Goal: Task Accomplishment & Management: Manage account settings

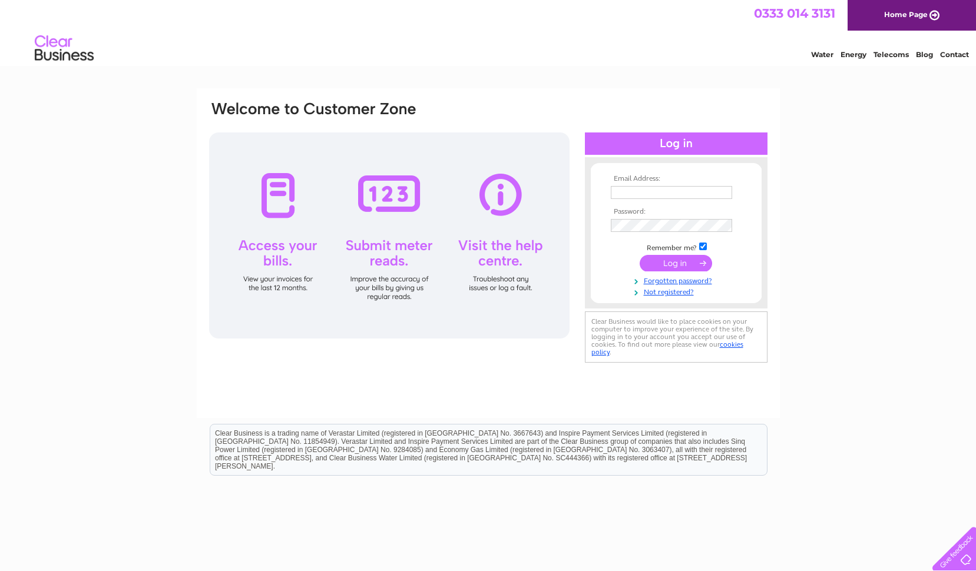
type input "sovereignmotors@btconnect.com"
click at [671, 262] on input "submit" at bounding box center [676, 263] width 72 height 16
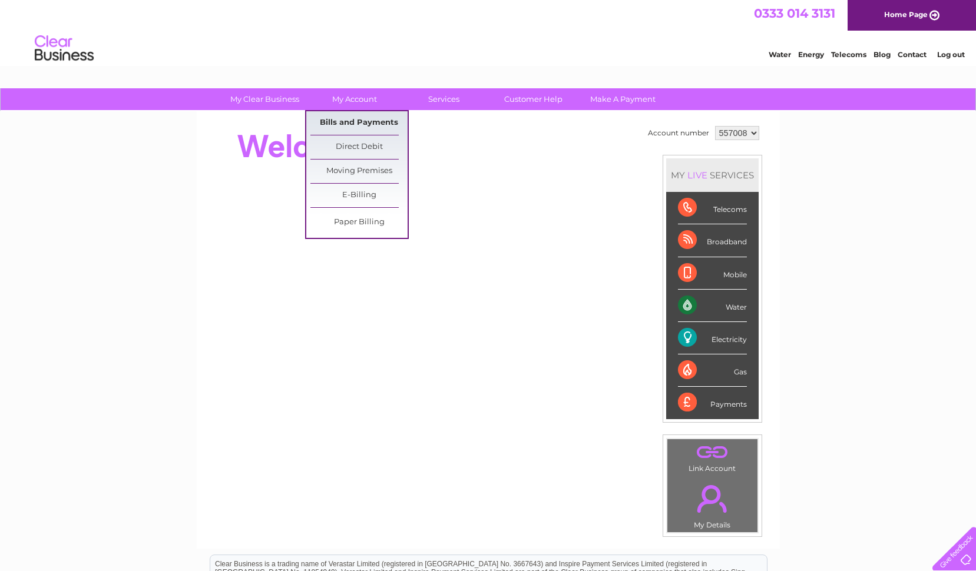
click at [327, 123] on link "Bills and Payments" at bounding box center [358, 123] width 97 height 24
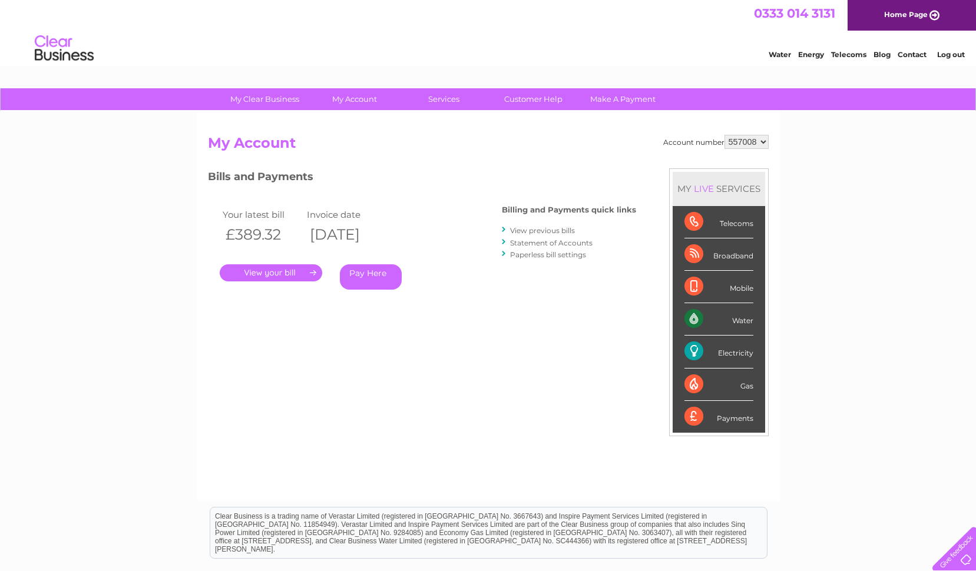
click at [279, 273] on link "." at bounding box center [271, 272] width 102 height 17
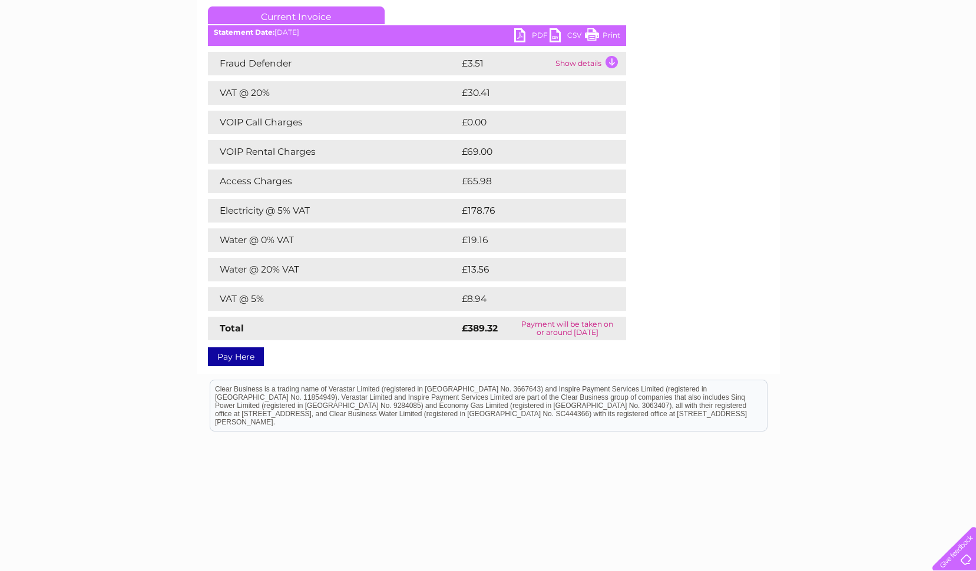
scroll to position [174, 0]
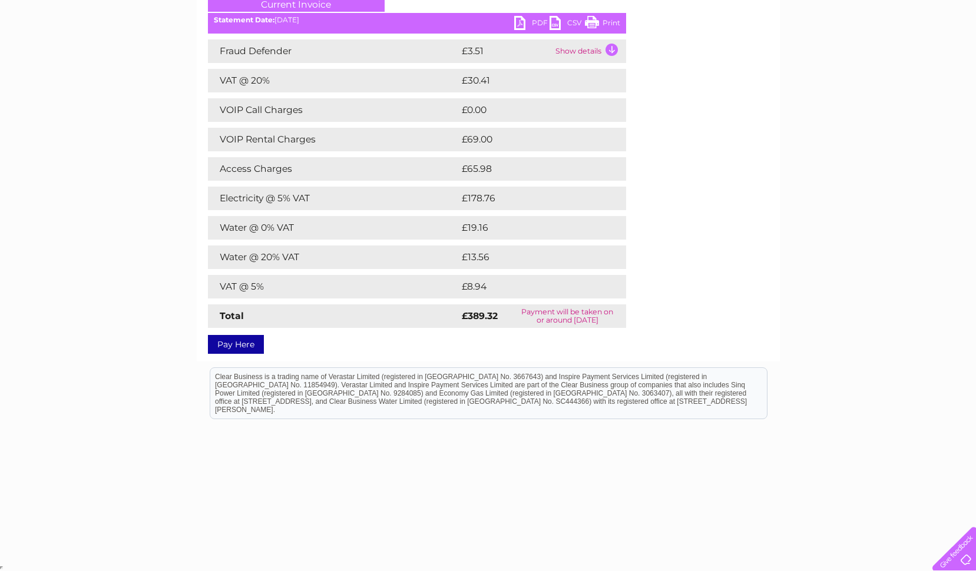
click at [233, 340] on link "Pay Here" at bounding box center [236, 344] width 56 height 19
click at [230, 341] on link "Pay Here" at bounding box center [236, 344] width 56 height 19
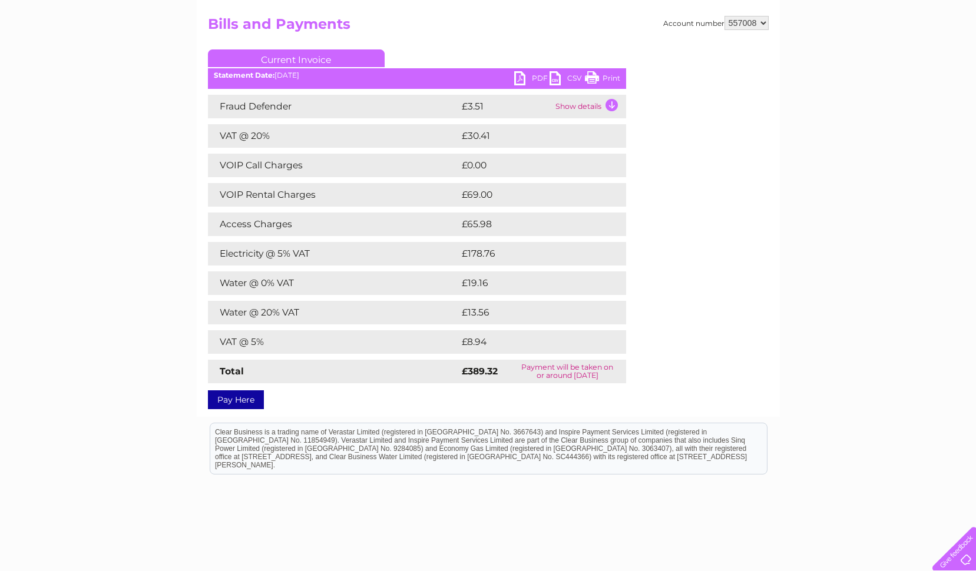
scroll to position [57, 0]
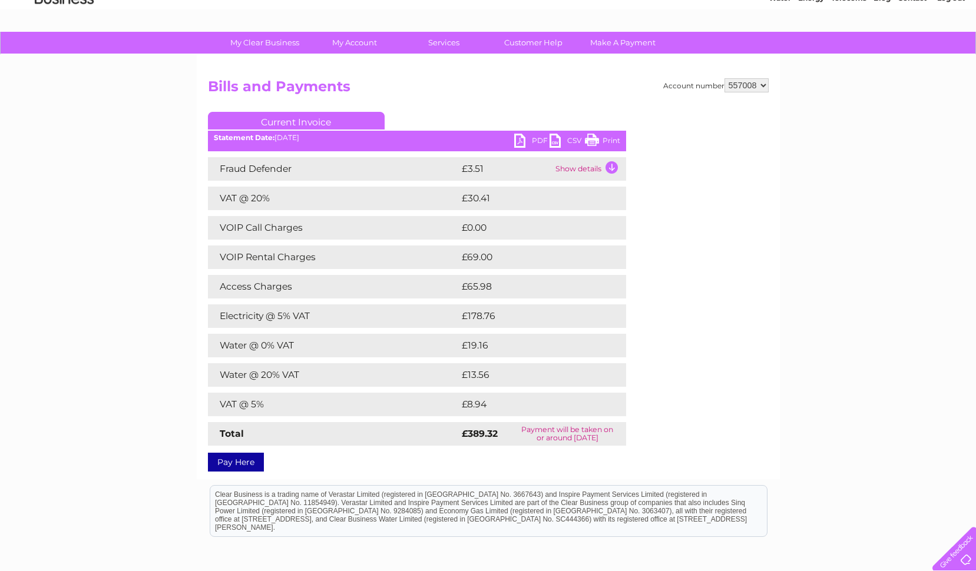
click at [590, 139] on link "Print" at bounding box center [602, 142] width 35 height 17
click at [611, 138] on link "Print" at bounding box center [602, 142] width 35 height 17
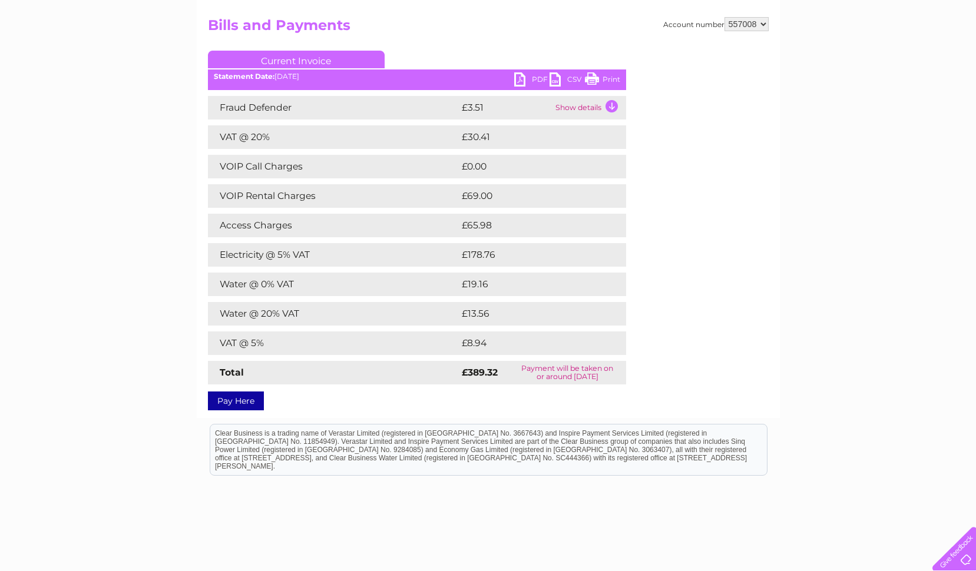
scroll to position [174, 0]
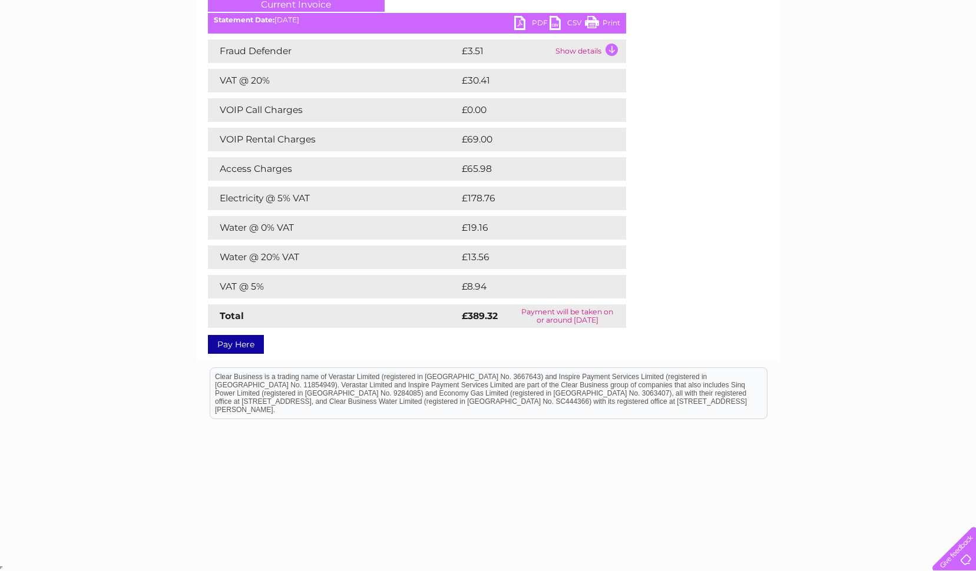
click at [602, 25] on link "Print" at bounding box center [602, 24] width 35 height 17
click at [588, 25] on link "Print" at bounding box center [602, 24] width 35 height 17
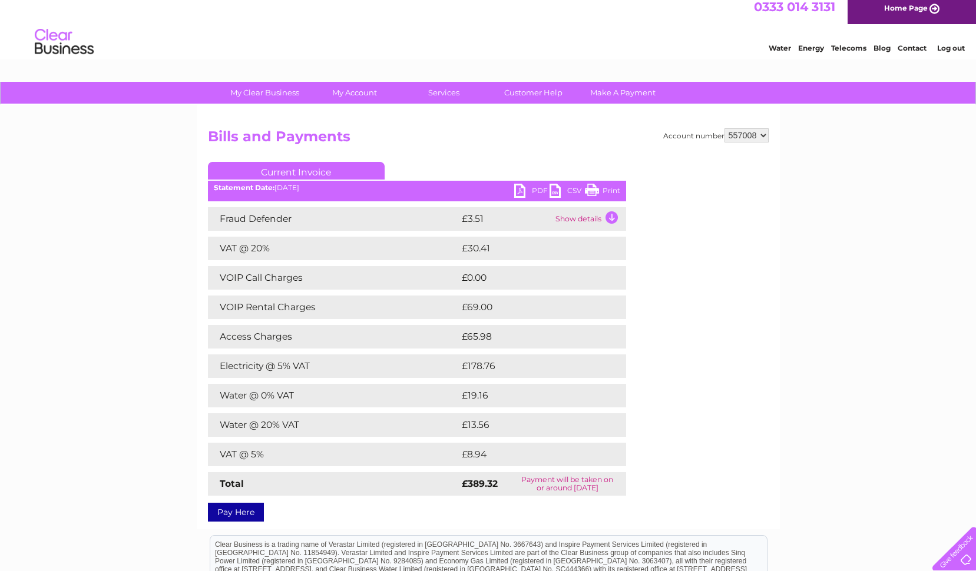
scroll to position [0, 0]
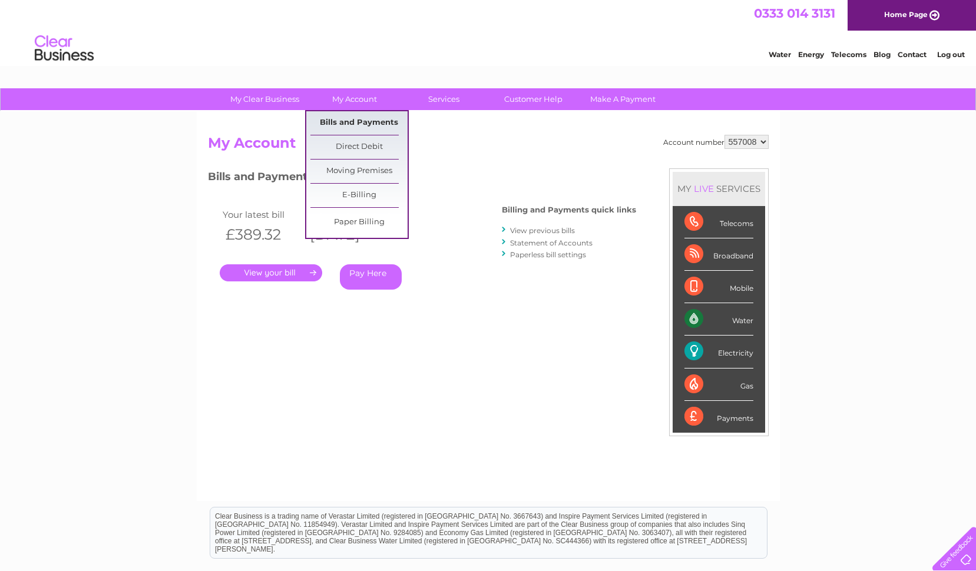
click at [369, 121] on link "Bills and Payments" at bounding box center [358, 123] width 97 height 24
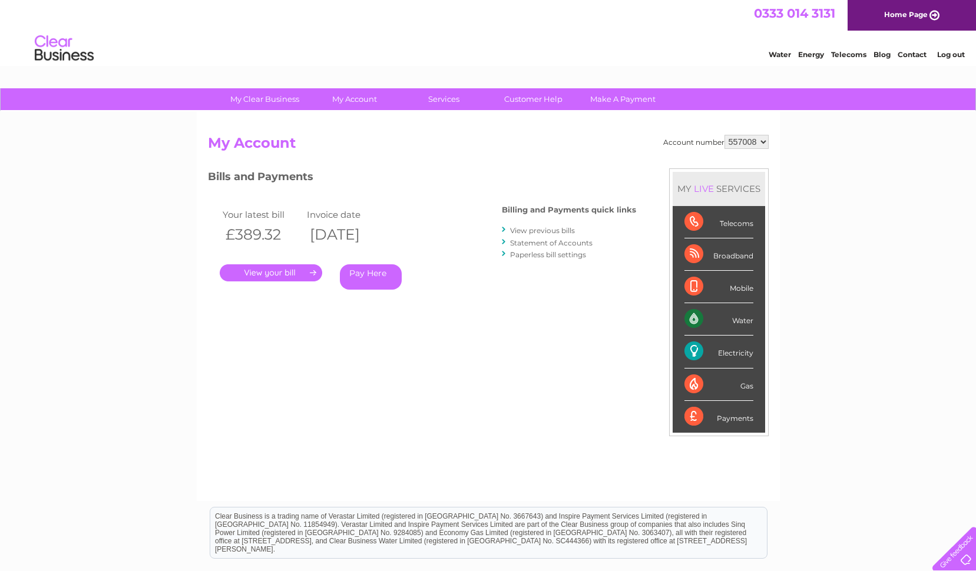
click at [256, 271] on link "." at bounding box center [271, 272] width 102 height 17
click at [272, 275] on link "." at bounding box center [271, 272] width 102 height 17
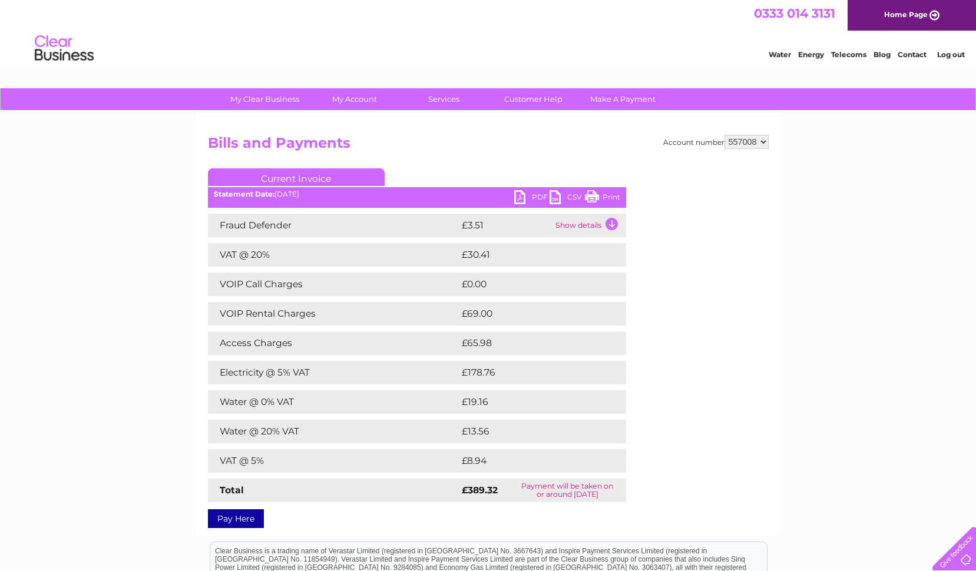
click at [591, 197] on link "Print" at bounding box center [602, 198] width 35 height 17
